Goal: Task Accomplishment & Management: Use online tool/utility

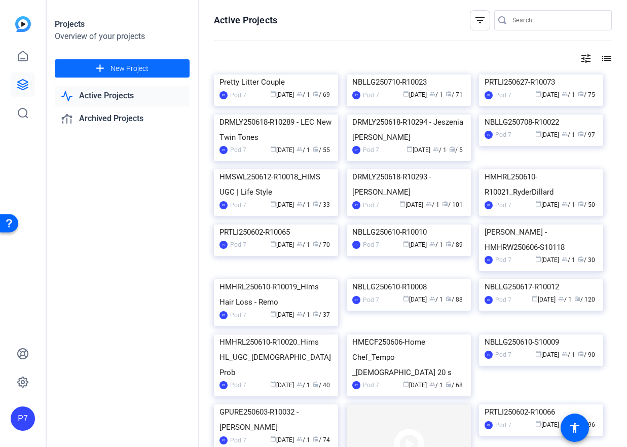
click at [162, 71] on span at bounding box center [122, 68] width 135 height 24
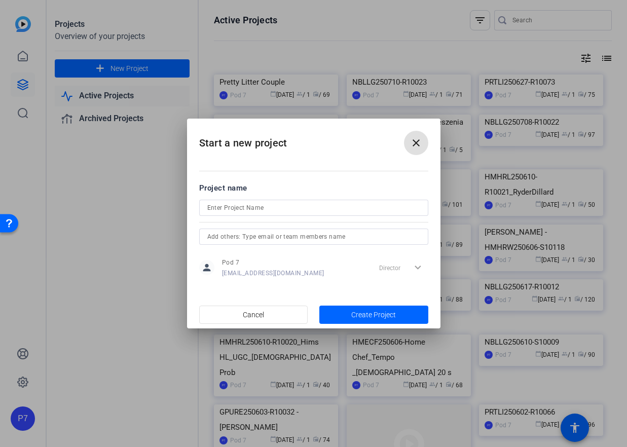
click at [247, 213] on input at bounding box center [313, 208] width 213 height 12
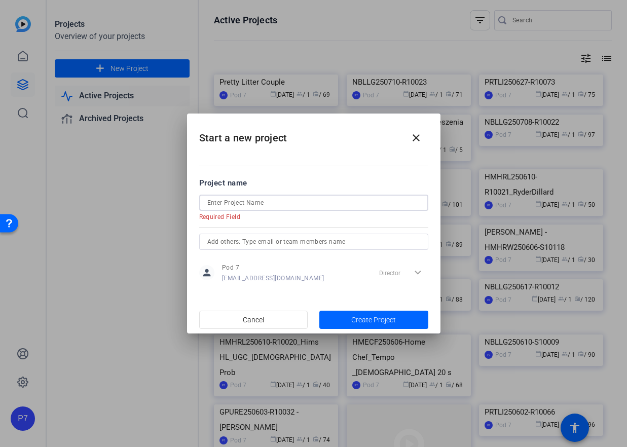
click at [219, 206] on input at bounding box center [313, 203] width 213 height 12
paste input "NBLLG250725-R10027"
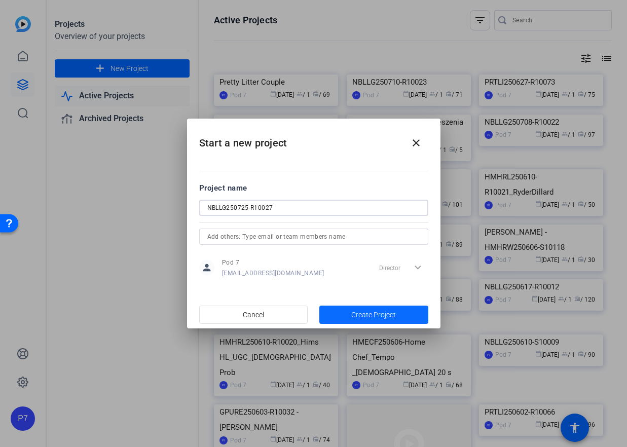
type input "NBLLG250725-R10027"
click at [336, 316] on span "button" at bounding box center [374, 315] width 109 height 24
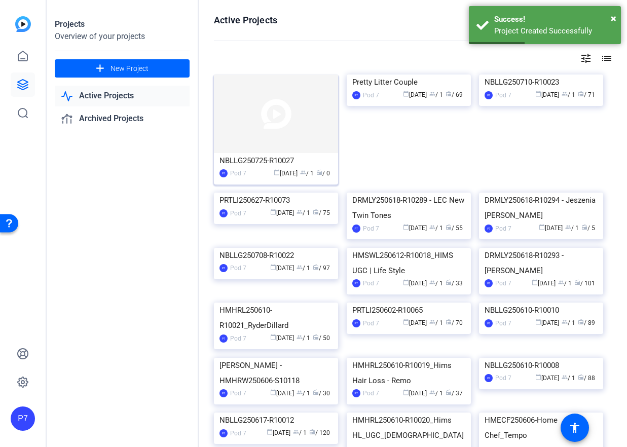
click at [294, 145] on img at bounding box center [276, 114] width 124 height 79
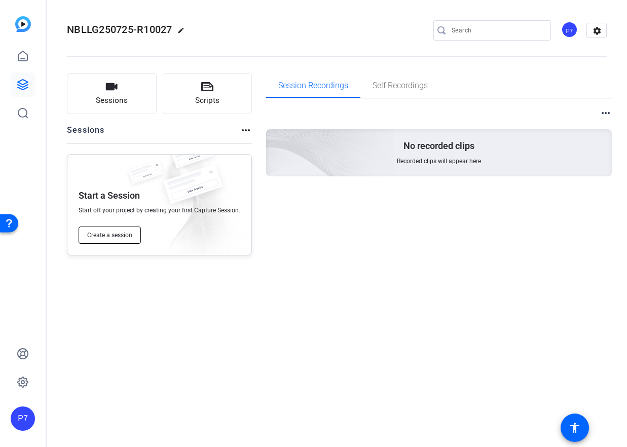
click at [126, 235] on span "Create a session" at bounding box center [109, 235] width 45 height 8
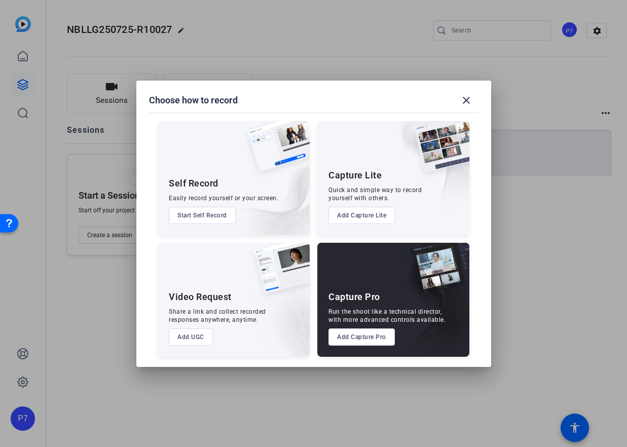
click at [341, 335] on button "Add Capture Pro" at bounding box center [362, 337] width 66 height 17
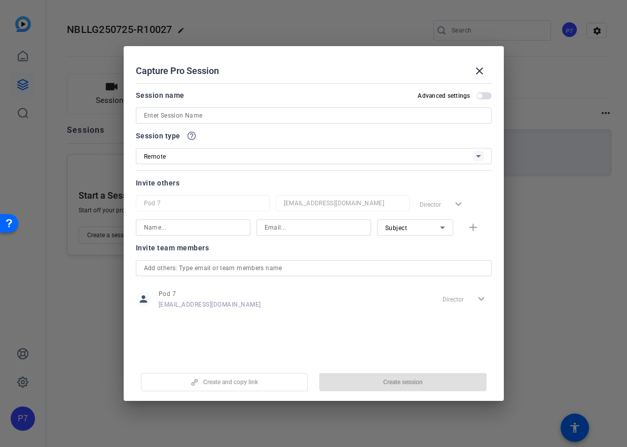
click at [225, 123] on div at bounding box center [314, 116] width 340 height 16
click at [223, 116] on input at bounding box center [314, 116] width 340 height 12
paste input "NBLLG250725-R10027"
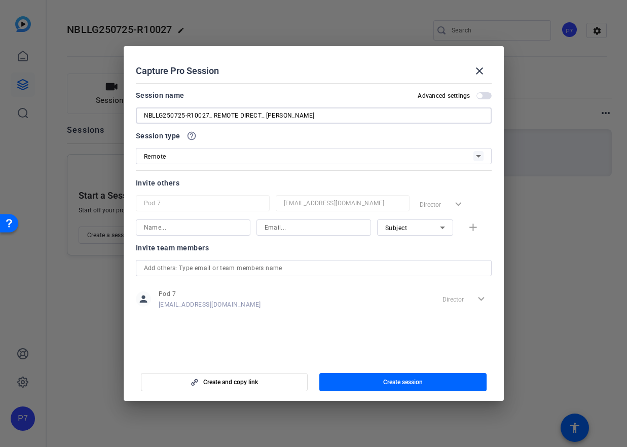
type input "NBLLG250725-R10027_ REMOTE DIRECT_ JORDAN WENTZ"
click at [404, 384] on span "Create session" at bounding box center [403, 382] width 40 height 8
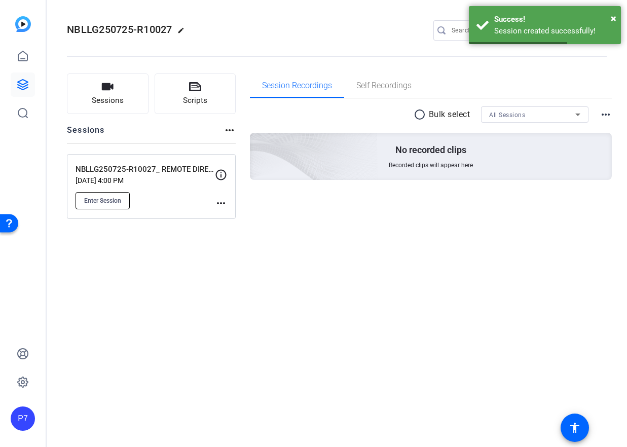
click at [116, 202] on span "Enter Session" at bounding box center [102, 201] width 37 height 8
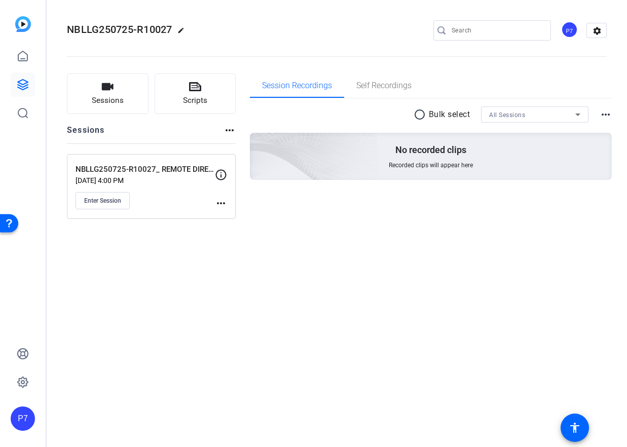
click at [223, 201] on mat-icon "more_horiz" at bounding box center [221, 203] width 12 height 12
click at [250, 217] on span "Edit Session" at bounding box center [246, 218] width 46 height 12
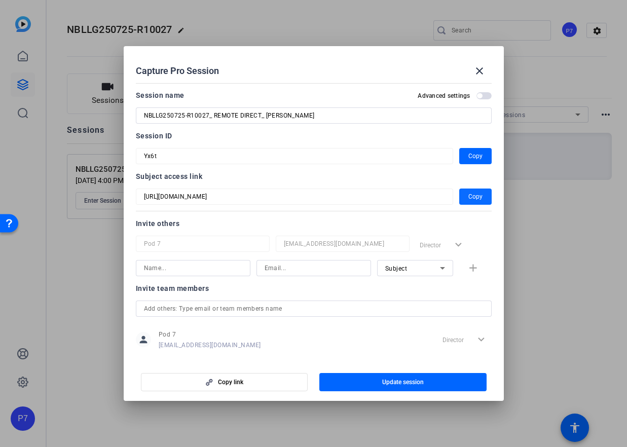
click at [480, 193] on span "Copy" at bounding box center [476, 197] width 14 height 12
click at [477, 156] on span "Copy" at bounding box center [476, 156] width 14 height 12
